Goal: Task Accomplishment & Management: Manage account settings

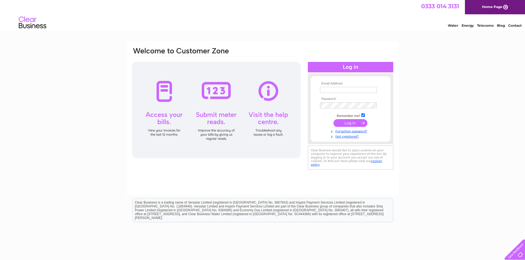
type input "[EMAIL_ADDRESS][DOMAIN_NAME]"
click at [352, 122] on input "submit" at bounding box center [350, 123] width 34 height 8
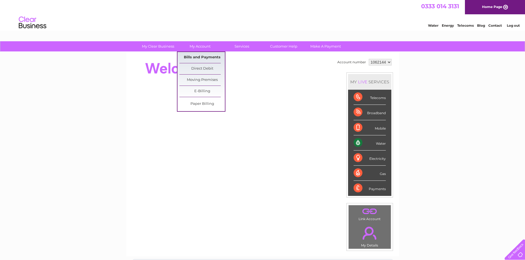
click at [206, 58] on link "Bills and Payments" at bounding box center [201, 57] width 45 height 11
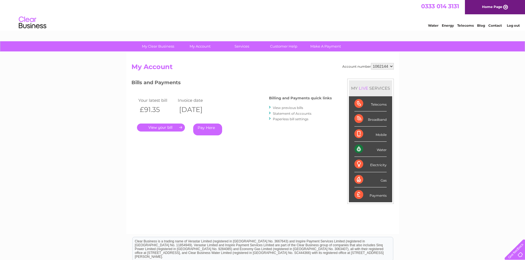
click at [160, 128] on link "." at bounding box center [161, 128] width 48 height 8
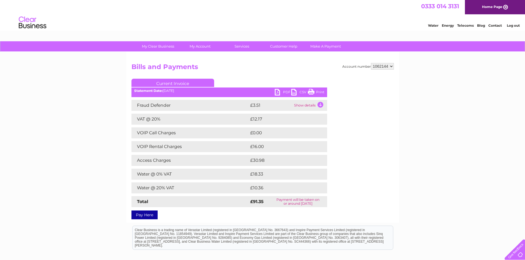
click at [283, 93] on link "PDF" at bounding box center [283, 93] width 17 height 8
click at [317, 104] on td "Show details" at bounding box center [310, 105] width 34 height 11
